Goal: Transaction & Acquisition: Subscribe to service/newsletter

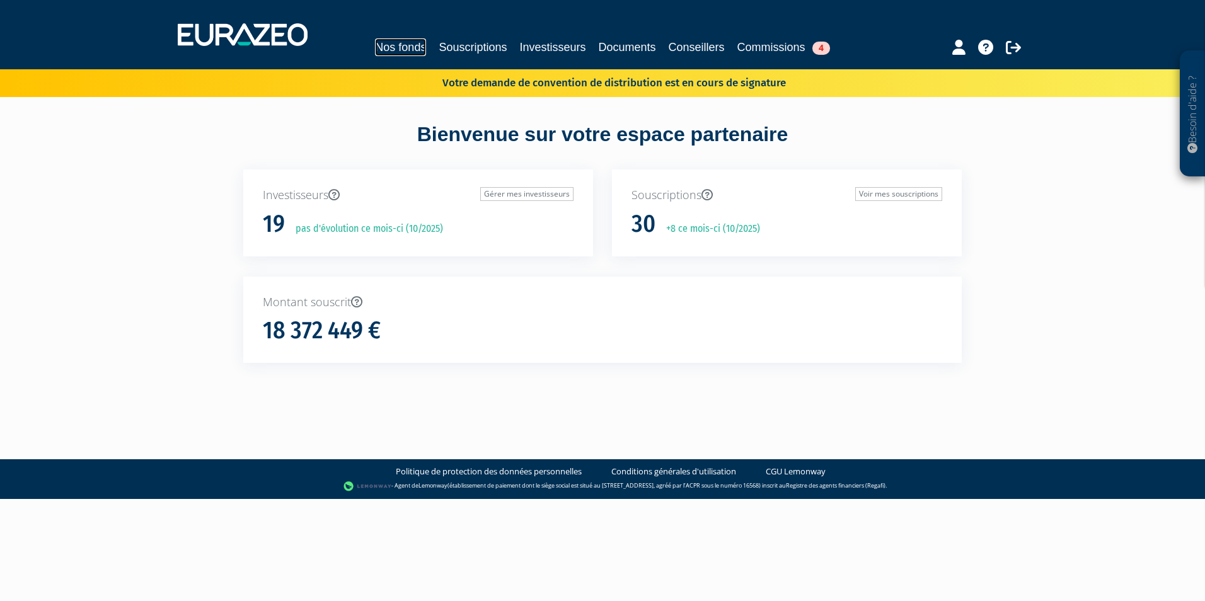
click at [377, 51] on link "Nos fonds" at bounding box center [400, 47] width 51 height 18
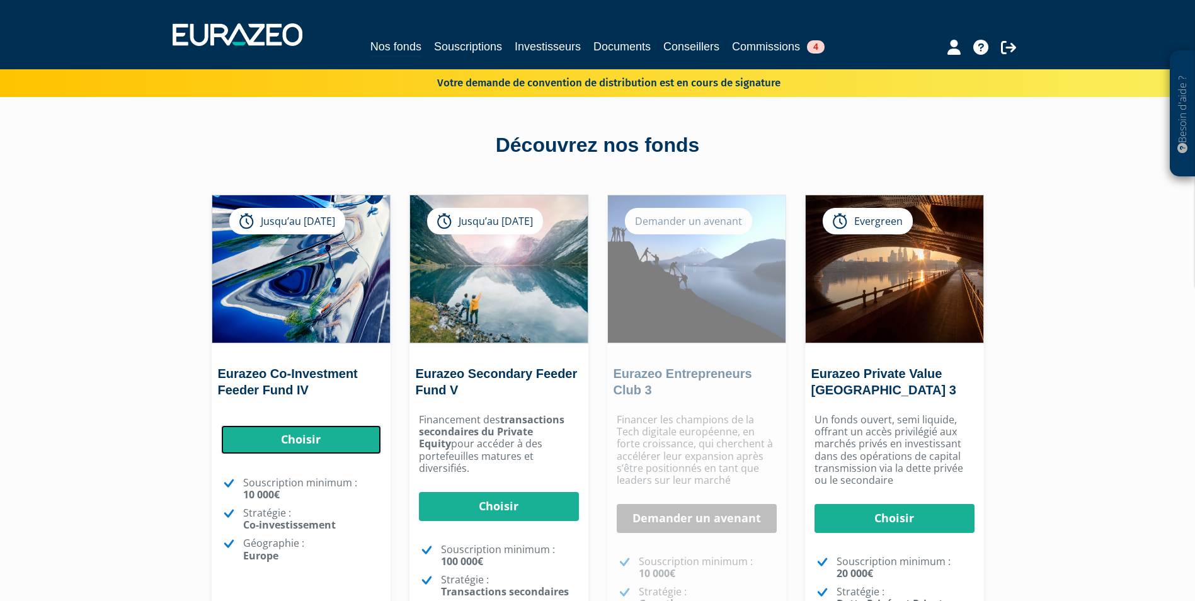
click at [311, 442] on link "Choisir" at bounding box center [301, 439] width 160 height 29
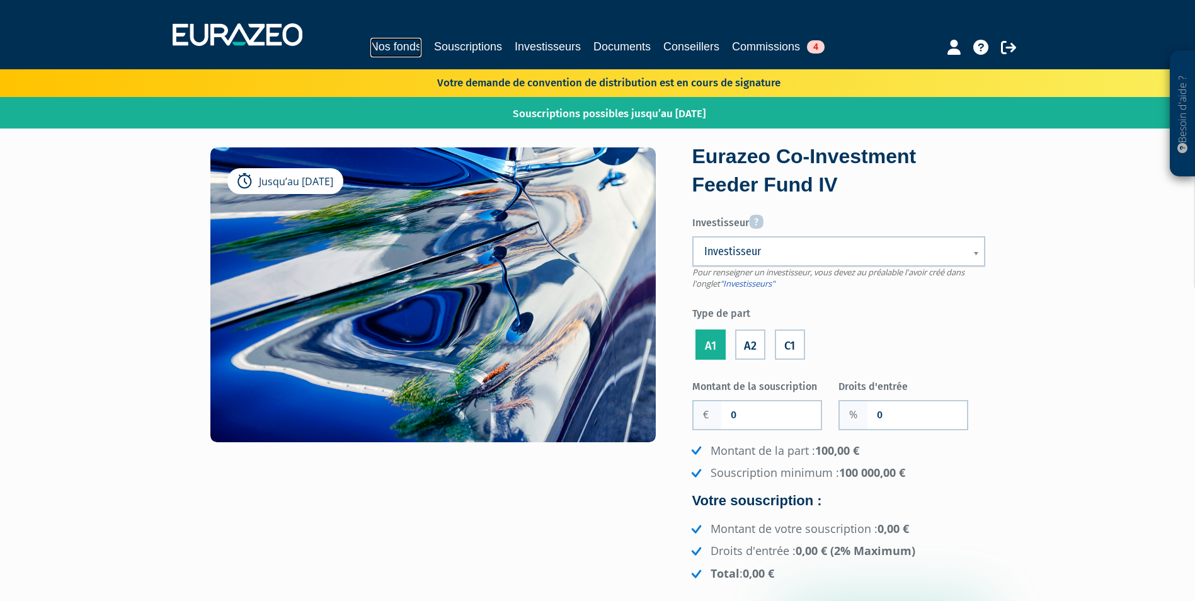
click at [393, 52] on link "Nos fonds" at bounding box center [395, 48] width 51 height 20
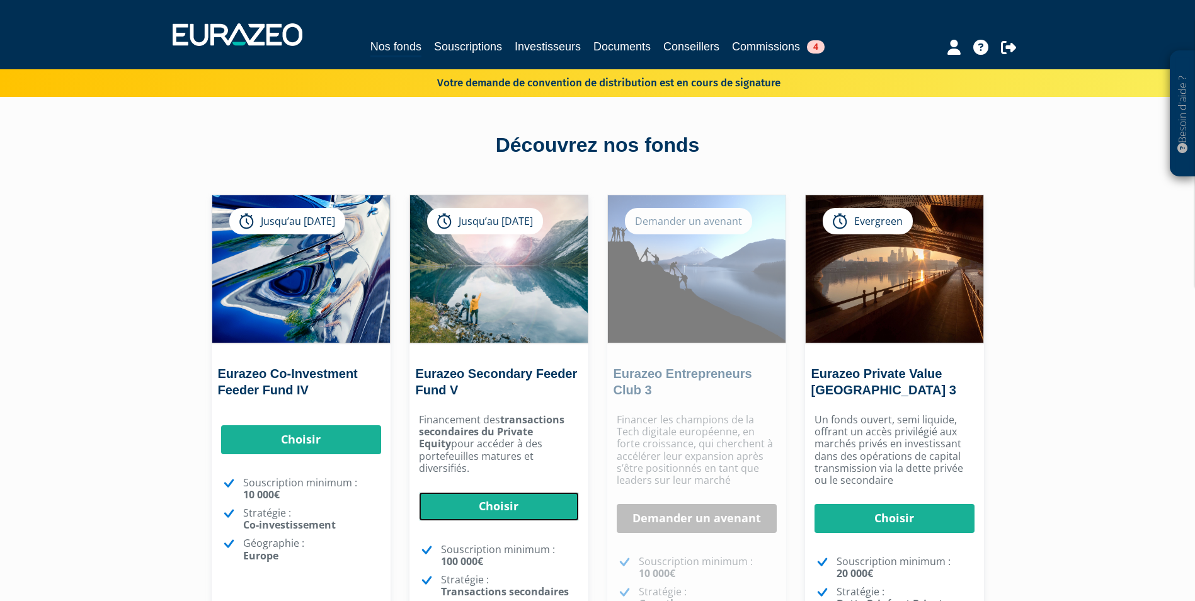
click at [461, 492] on link "Choisir" at bounding box center [499, 506] width 160 height 29
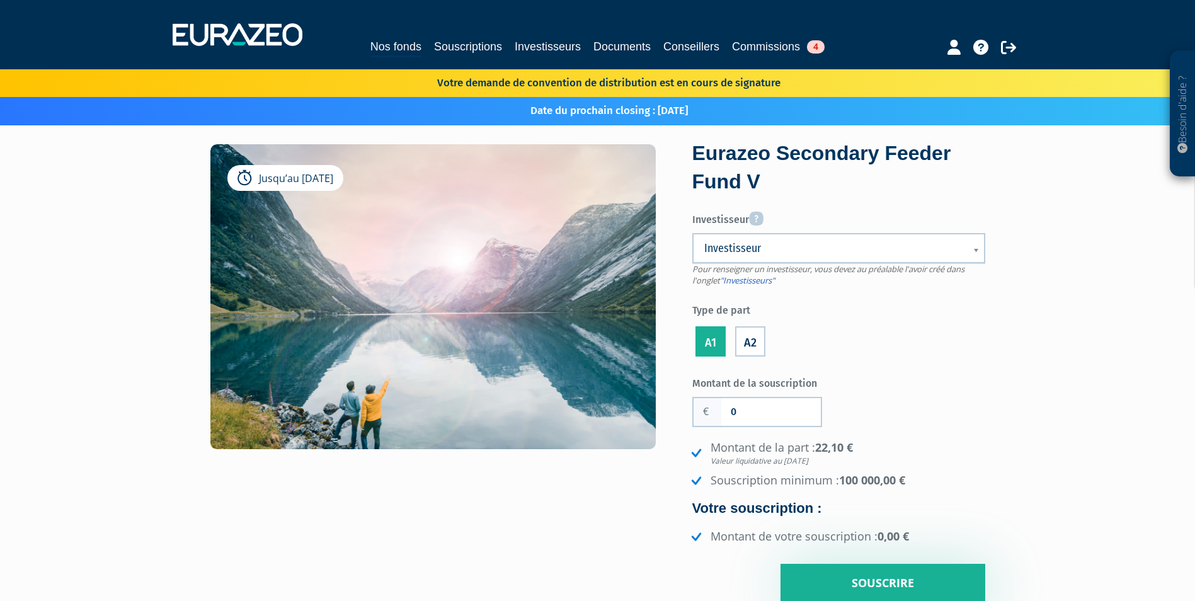
click at [753, 260] on link "Investisseur" at bounding box center [838, 248] width 293 height 30
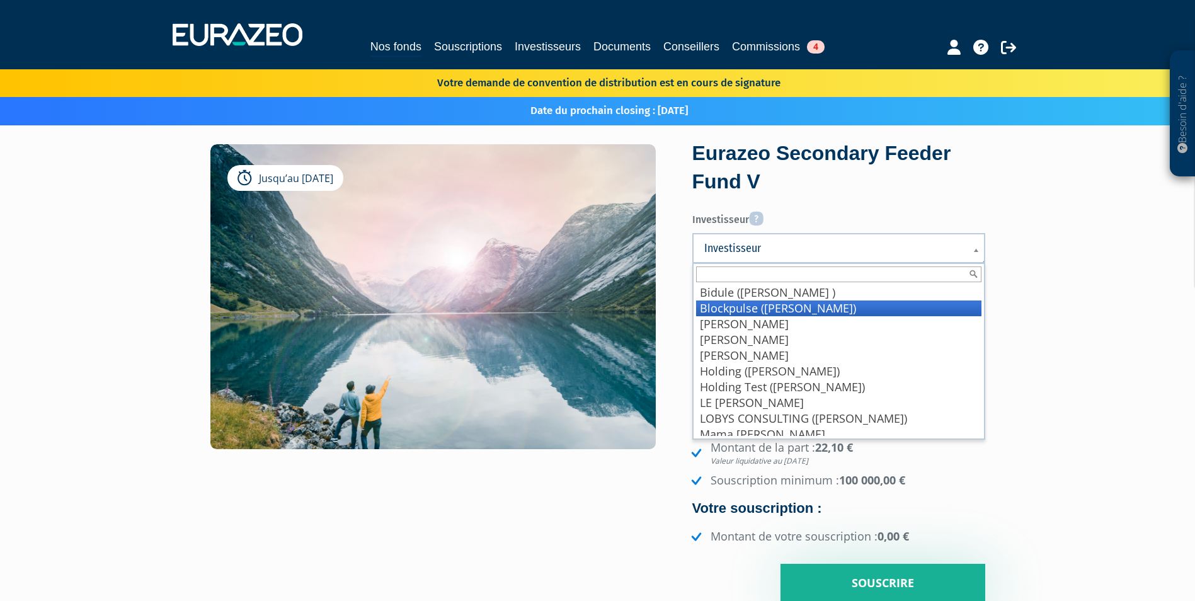
click at [740, 314] on li "Blockpulse (mariel anne-sophie)" at bounding box center [838, 309] width 285 height 16
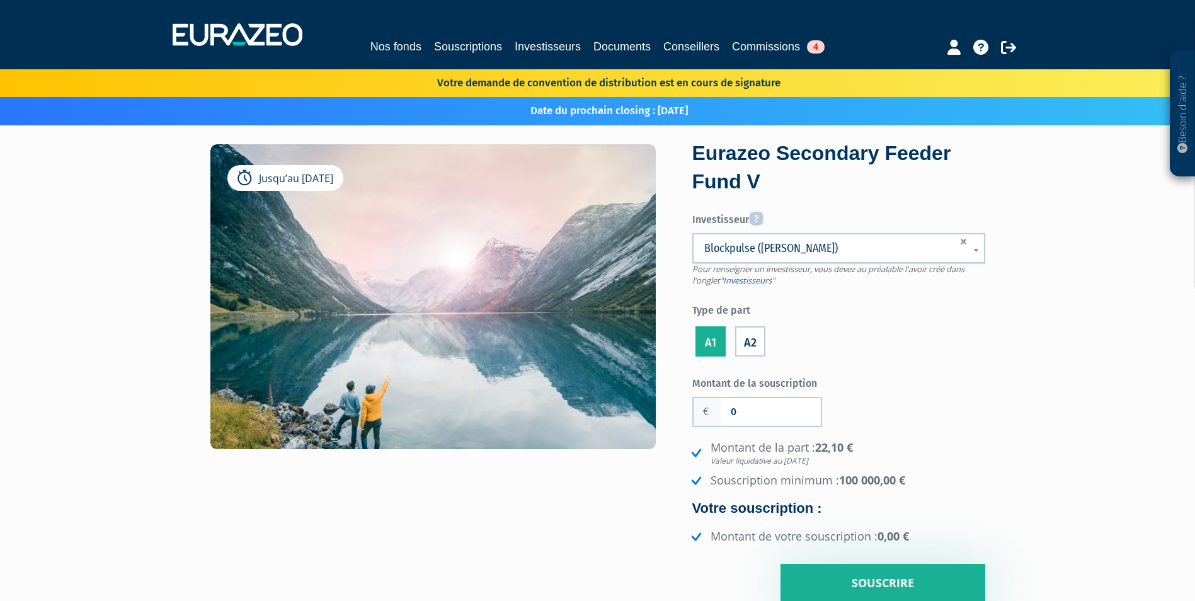
click at [746, 344] on label "A2" at bounding box center [750, 341] width 30 height 30
click at [0, 0] on input "A2" at bounding box center [0, 0] width 0 height 0
click at [744, 403] on input "0" at bounding box center [771, 412] width 100 height 28
type input "100 000"
click at [853, 588] on input "Souscrire" at bounding box center [883, 583] width 205 height 39
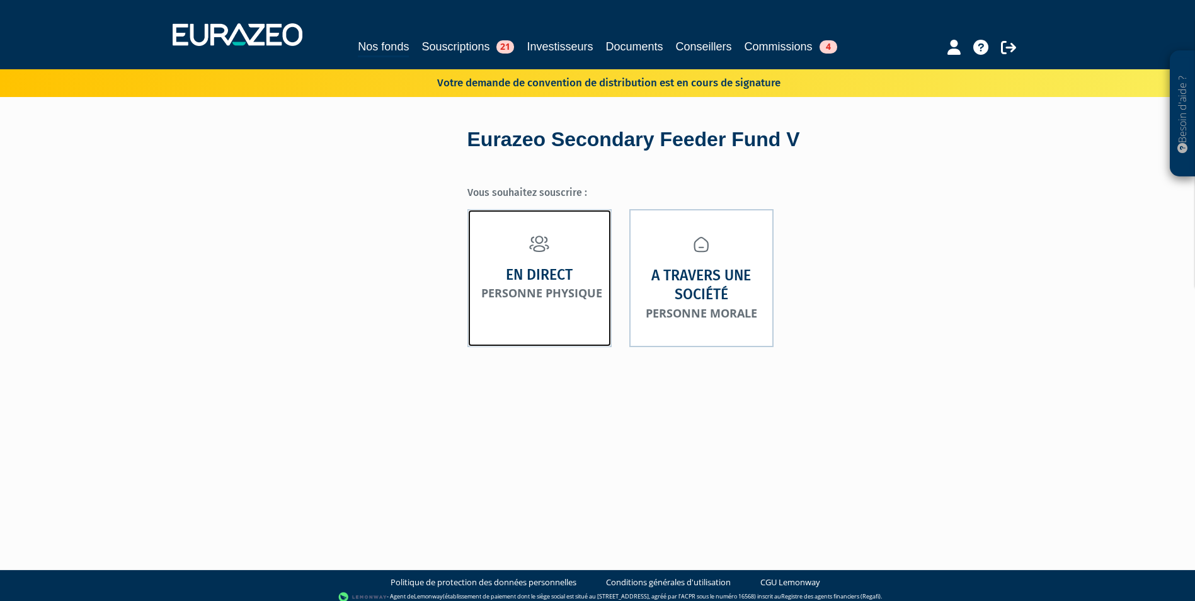
click at [554, 341] on link "En direct Personne physique" at bounding box center [539, 278] width 144 height 138
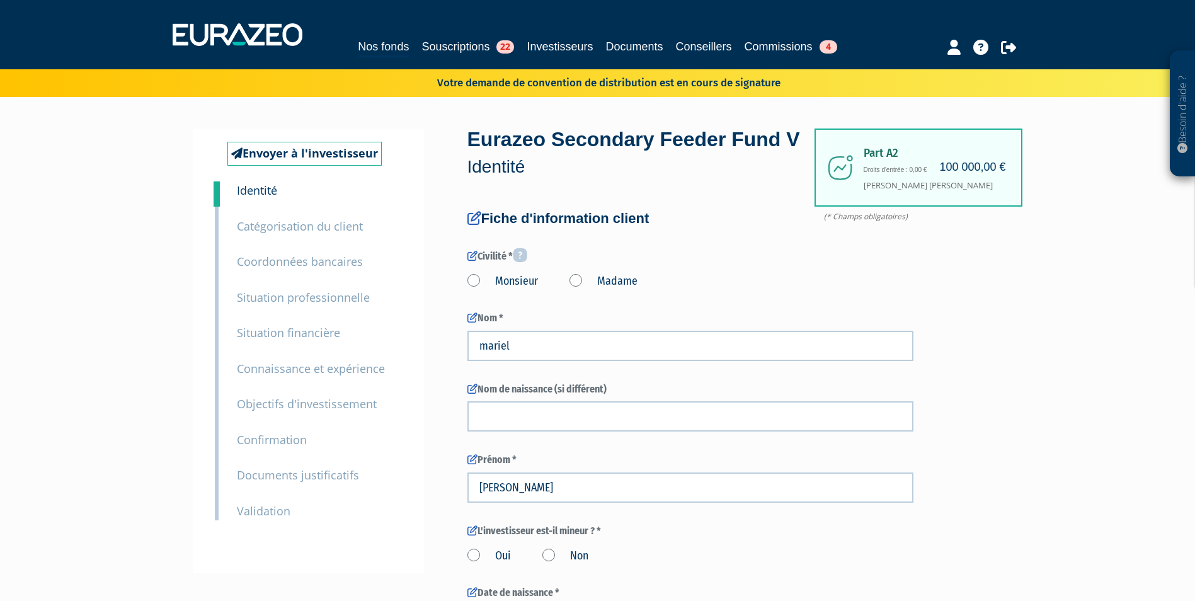
click at [290, 228] on small "Catégorisation du client" at bounding box center [300, 226] width 126 height 15
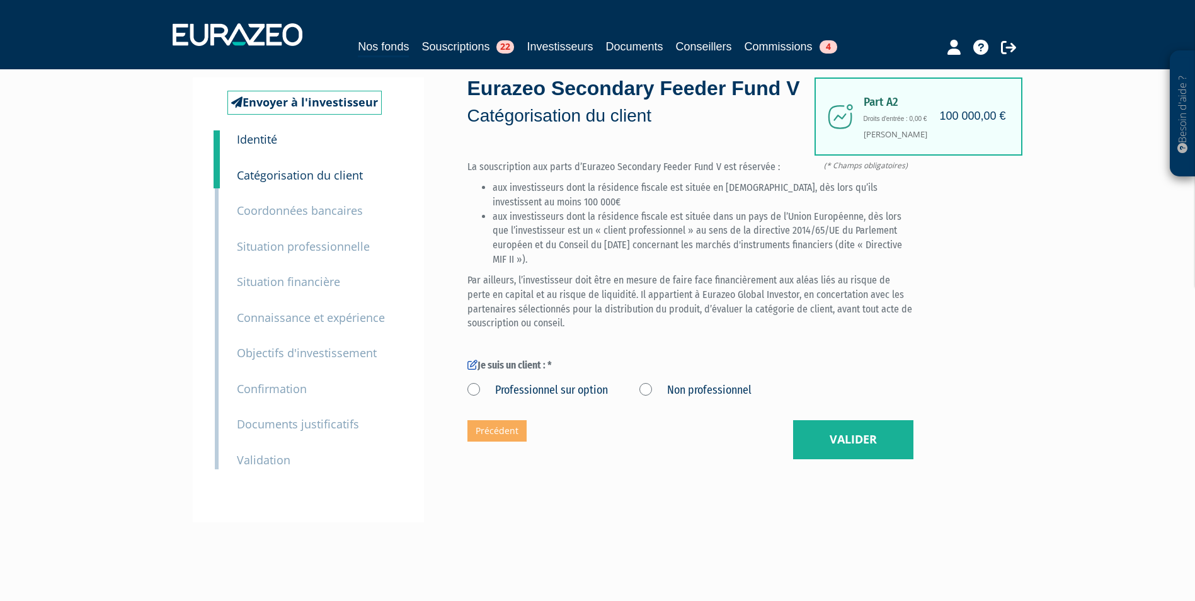
scroll to position [52, 0]
click at [473, 398] on label "Professionnel sur option" at bounding box center [537, 390] width 140 height 16
click at [0, 0] on option "Professionnel sur option" at bounding box center [0, 0] width 0 height 0
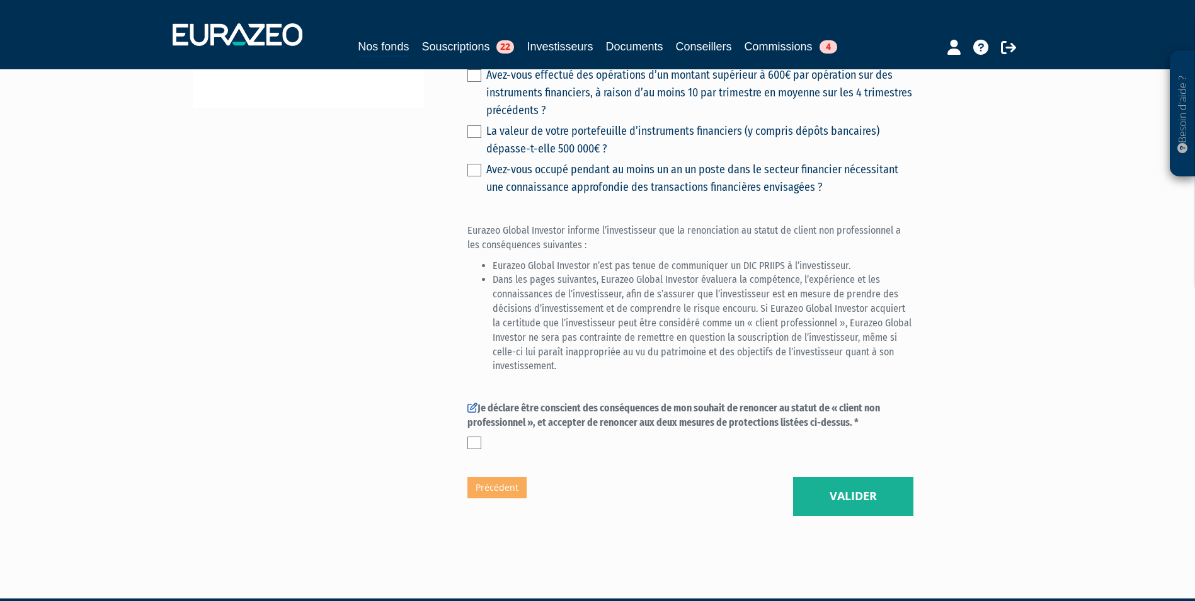
scroll to position [466, 0]
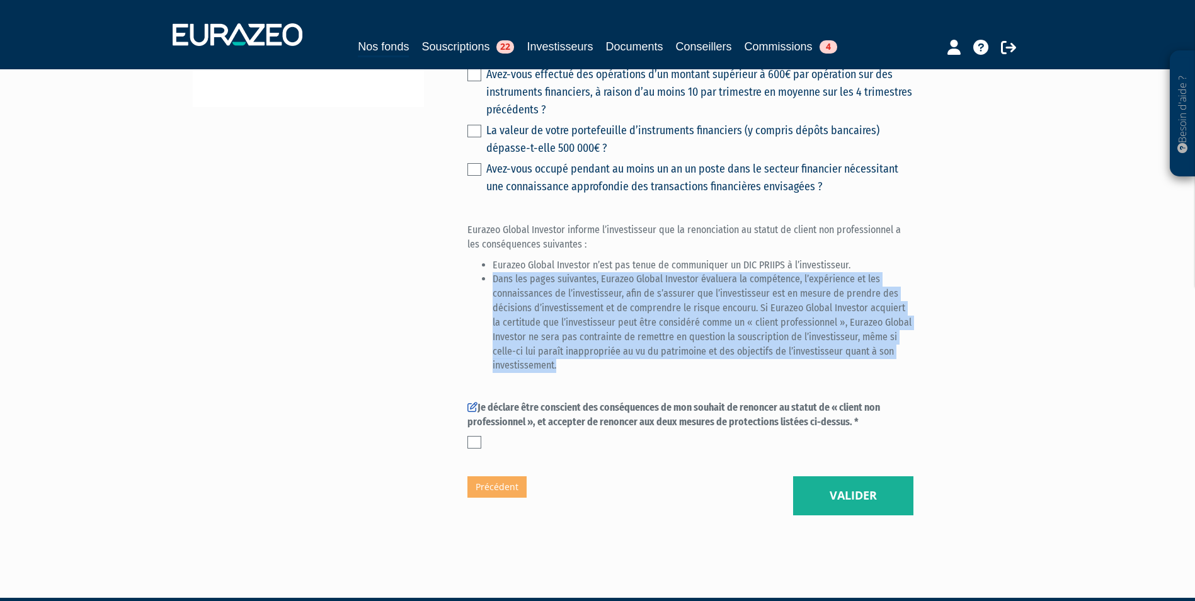
drag, startPoint x: 571, startPoint y: 391, endPoint x: 493, endPoint y: 311, distance: 112.3
click at [493, 311] on li "Dans les pages suivantes, Eurazeo Global Investor évaluera la compétence, l’exp…" at bounding box center [703, 322] width 421 height 101
click at [615, 379] on div "Eurazeo Global Investor informe l’investisseur que la renonciation au statut de…" at bounding box center [690, 301] width 446 height 156
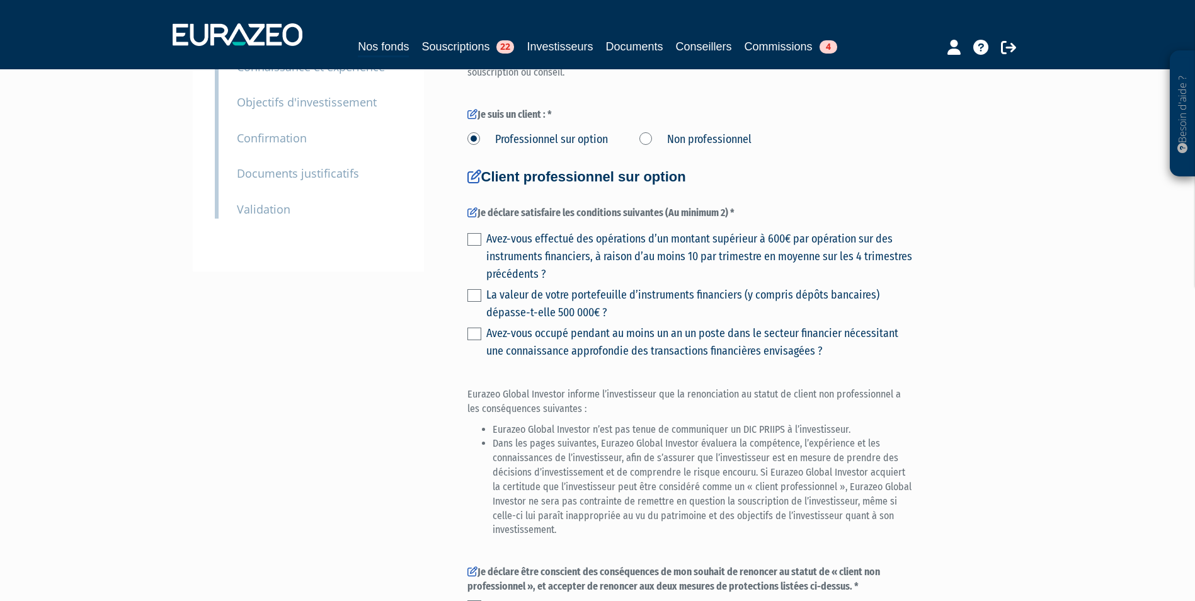
scroll to position [301, 0]
click at [668, 149] on label "Non professionnel" at bounding box center [695, 140] width 112 height 16
click at [0, 0] on professionnel "Non professionnel" at bounding box center [0, 0] width 0 height 0
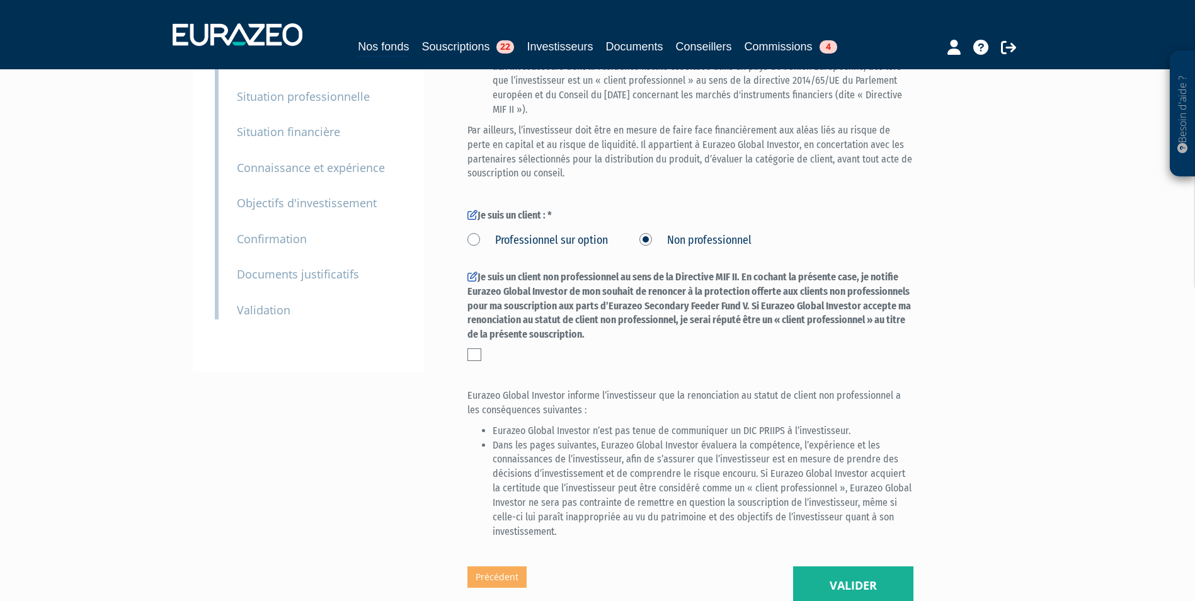
scroll to position [200, 0]
click at [548, 249] on label "Professionnel sur option" at bounding box center [537, 241] width 140 height 16
click at [0, 0] on option "Professionnel sur option" at bounding box center [0, 0] width 0 height 0
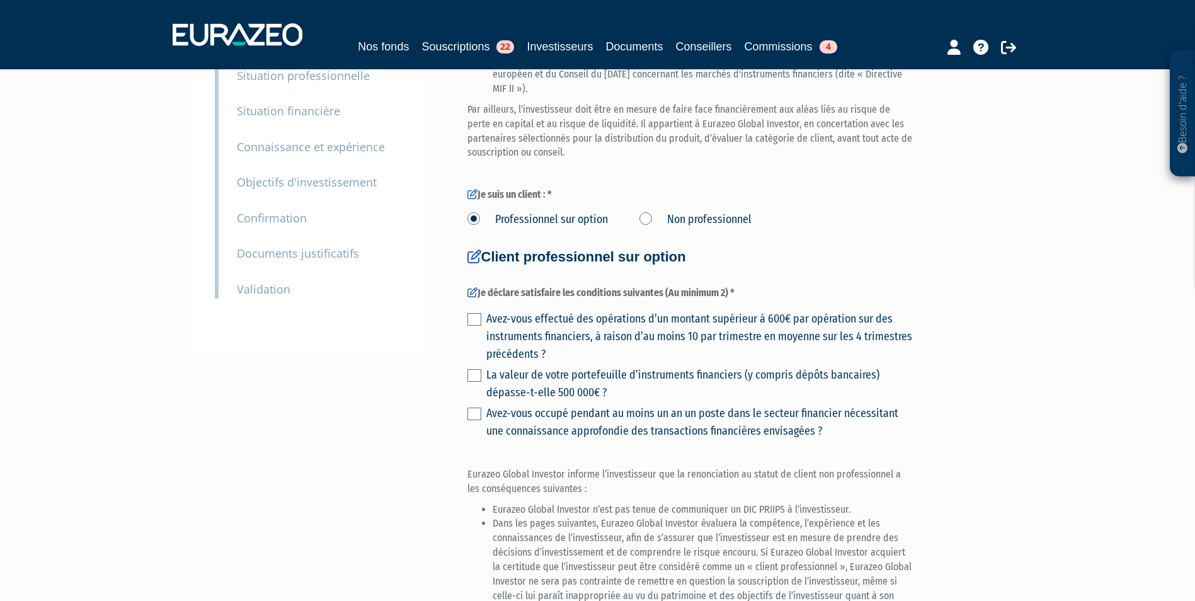
scroll to position [224, 0]
click at [720, 226] on label "Non professionnel" at bounding box center [695, 218] width 112 height 16
click at [0, 0] on professionnel "Non professionnel" at bounding box center [0, 0] width 0 height 0
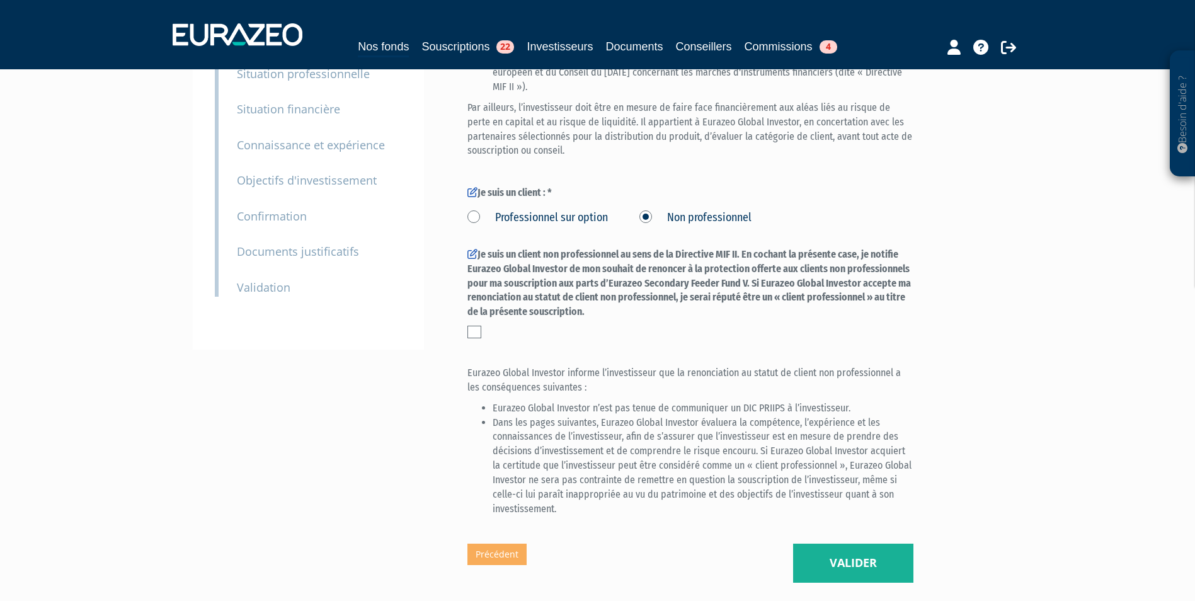
click at [563, 226] on label "Professionnel sur option" at bounding box center [537, 218] width 140 height 16
click at [0, 0] on option "Professionnel sur option" at bounding box center [0, 0] width 0 height 0
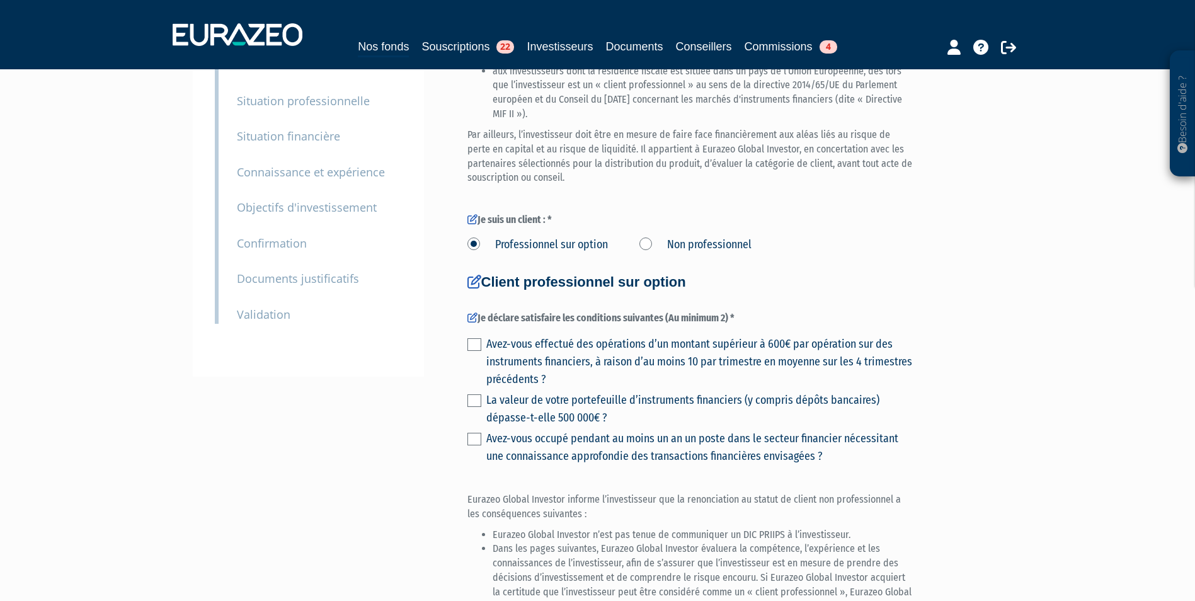
scroll to position [140, 0]
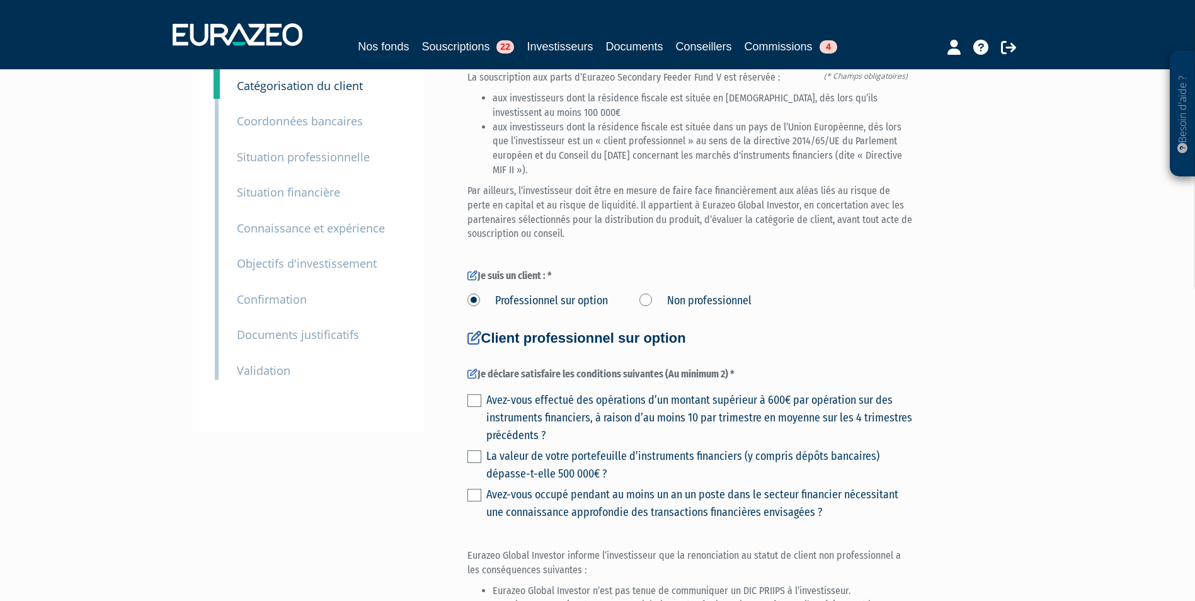
click at [676, 345] on form "(* Champs obligatoires) La souscription aux parts d’Eurazeo Secondary Feeder Fu…" at bounding box center [690, 426] width 446 height 710
drag, startPoint x: 672, startPoint y: 338, endPoint x: 676, endPoint y: 347, distance: 9.9
click at [676, 347] on form "(* Champs obligatoires) La souscription aux parts d’Eurazeo Secondary Feeder Fu…" at bounding box center [690, 426] width 446 height 710
click at [658, 309] on label "Non professionnel" at bounding box center [695, 301] width 112 height 16
click at [0, 0] on professionnel "Non professionnel" at bounding box center [0, 0] width 0 height 0
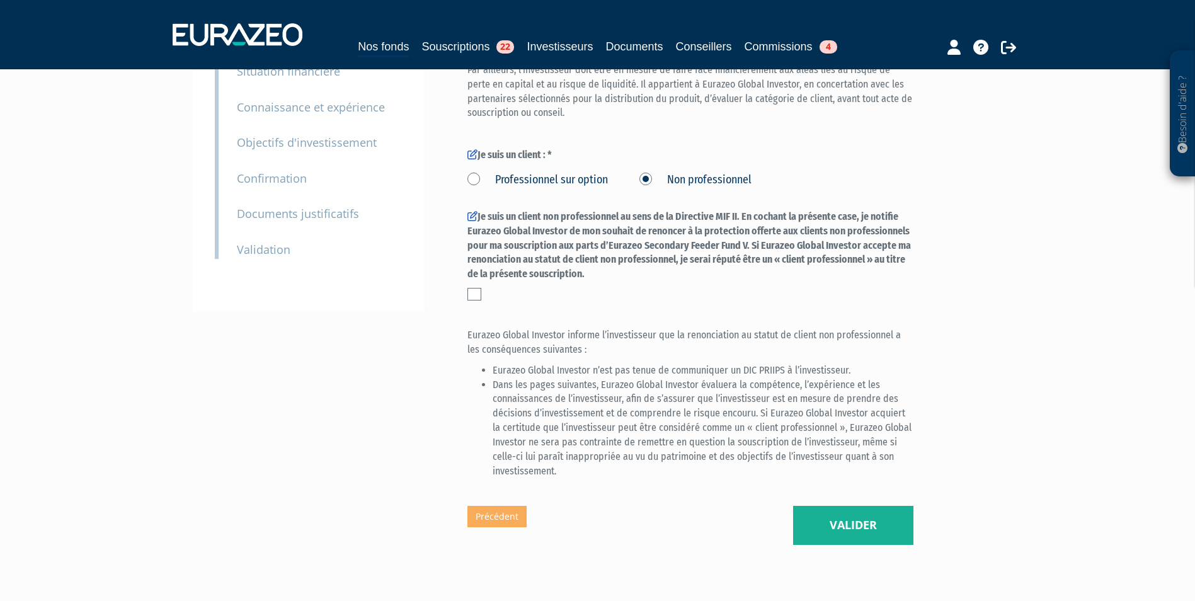
scroll to position [261, 0]
click at [537, 282] on label "Je suis un client non professionnel au sens de la Directive MIF II. En cochant …" at bounding box center [690, 246] width 446 height 72
